Goal: Communication & Community: Connect with others

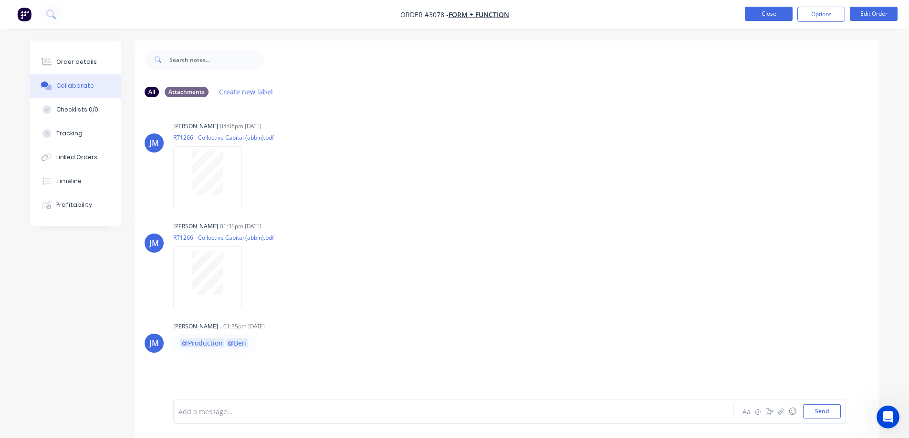
click at [770, 15] on button "Close" at bounding box center [769, 14] width 48 height 14
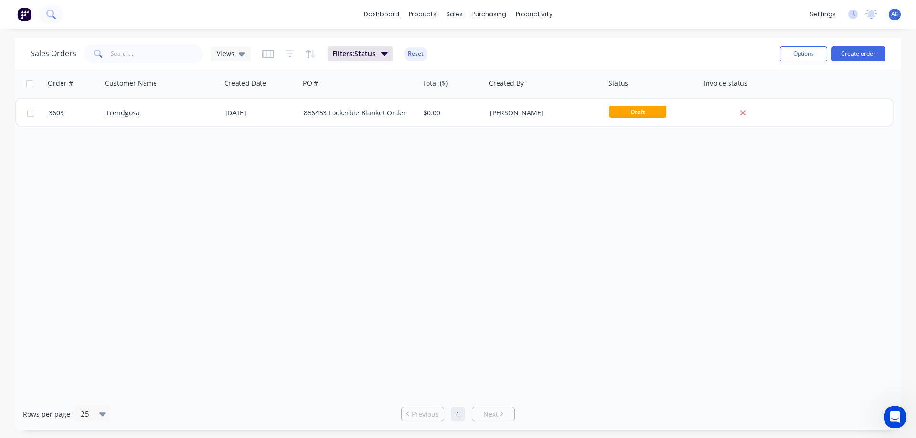
click at [52, 15] on icon at bounding box center [50, 14] width 9 height 9
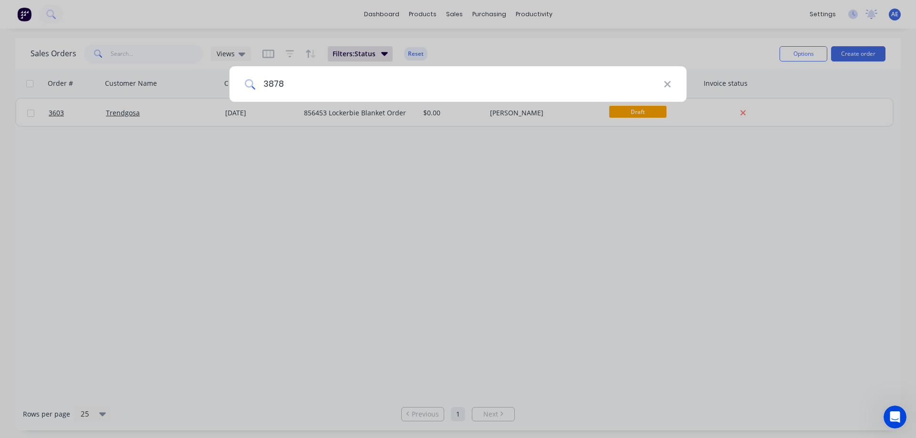
type input "3878"
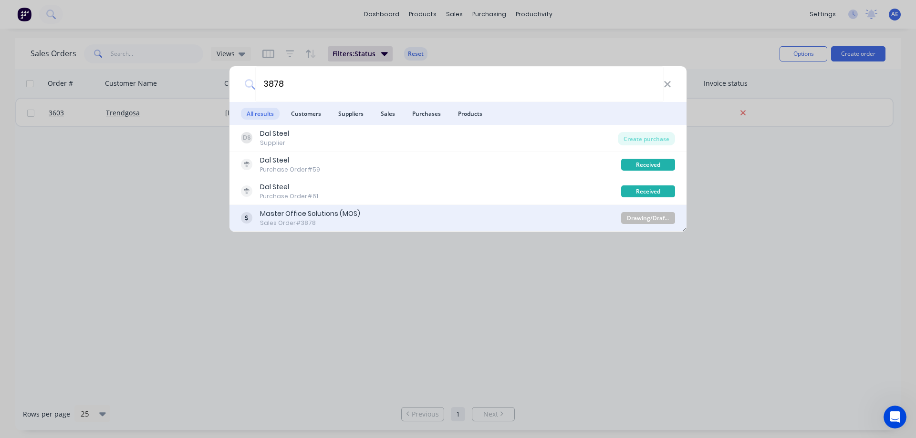
click at [340, 210] on div "Master Office Solutions (MOS)" at bounding box center [310, 214] width 100 height 10
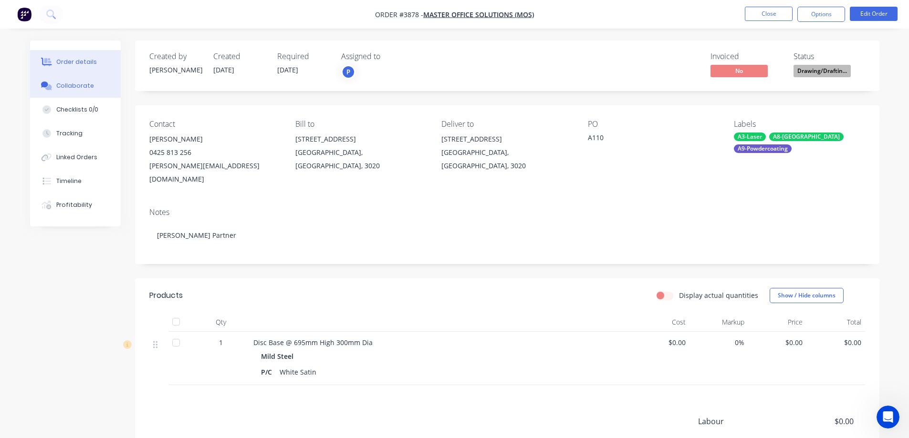
click at [77, 85] on div "Collaborate" at bounding box center [75, 86] width 38 height 9
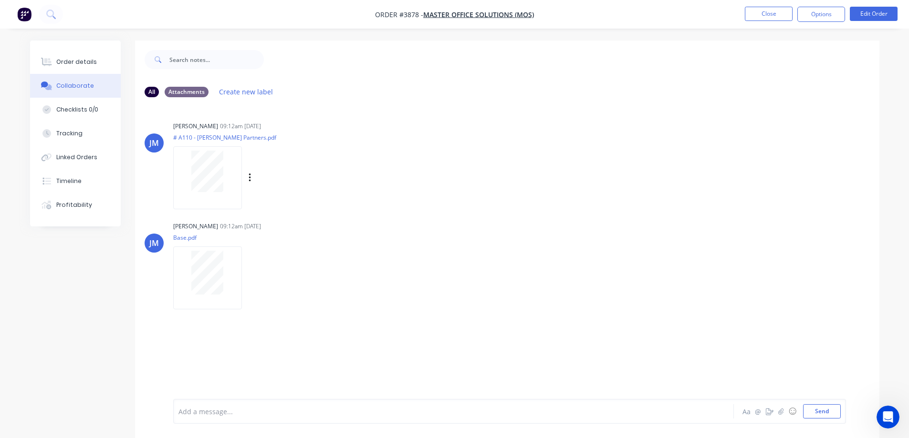
click at [228, 166] on div at bounding box center [207, 171] width 60 height 41
